Goal: Information Seeking & Learning: Find specific fact

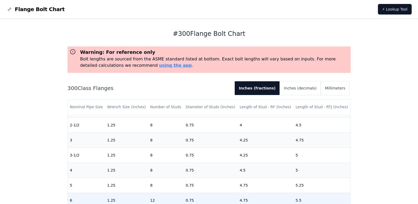
scroll to position [79, 0]
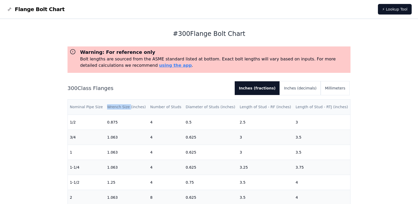
drag, startPoint x: 129, startPoint y: 107, endPoint x: 104, endPoint y: 107, distance: 24.5
click at [104, 107] on tr "Nominal Pipe Size Wrench Size (inches) Number of Studs Diameter of Studs (inche…" at bounding box center [209, 106] width 283 height 15
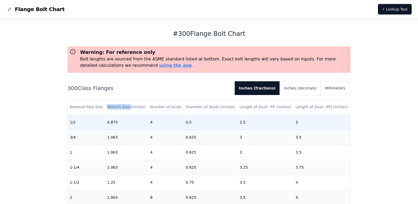
copy tr "Wrench Size"
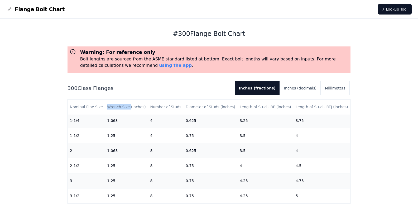
scroll to position [53, 0]
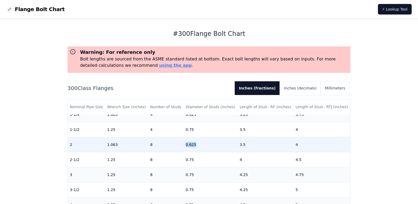
drag, startPoint x: 185, startPoint y: 144, endPoint x: 195, endPoint y: 146, distance: 10.3
click at [196, 145] on td "0.625" at bounding box center [210, 144] width 54 height 15
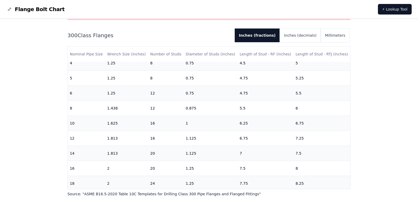
scroll to position [113, 0]
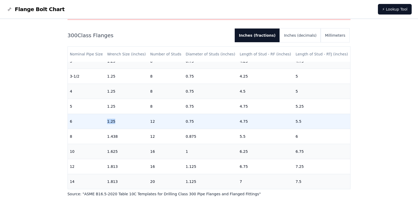
drag, startPoint x: 114, startPoint y: 123, endPoint x: 99, endPoint y: 122, distance: 14.6
click at [99, 122] on tr "6 1.25 12 0.75 4.75 5.5" at bounding box center [209, 121] width 283 height 15
copy tr "1.25"
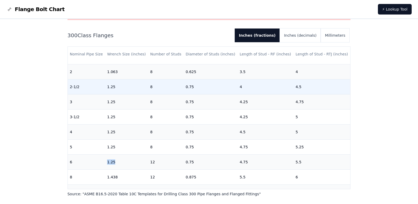
scroll to position [61, 0]
